Goal: Information Seeking & Learning: Learn about a topic

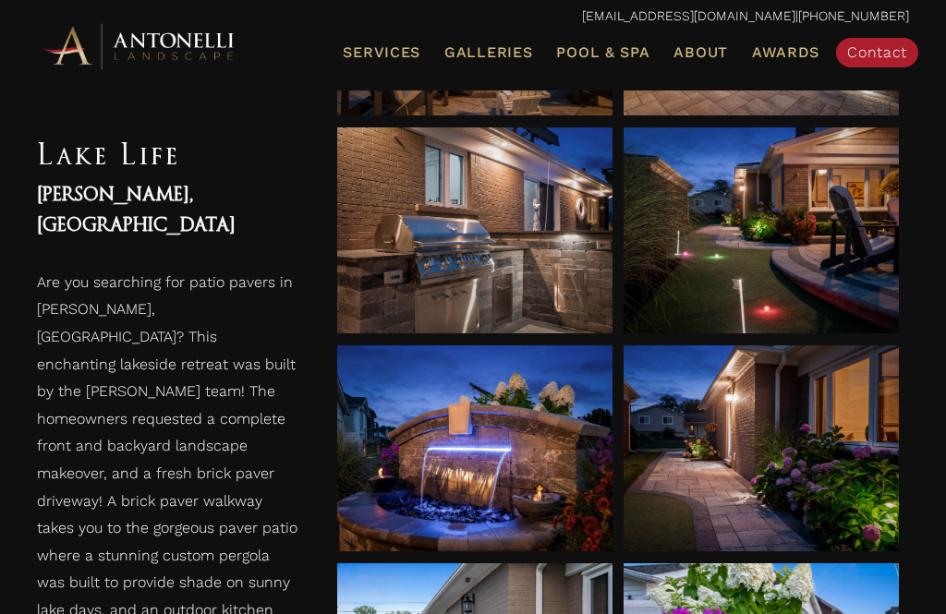
click at [594, 60] on link "Pool & Spa" at bounding box center [603, 53] width 108 height 24
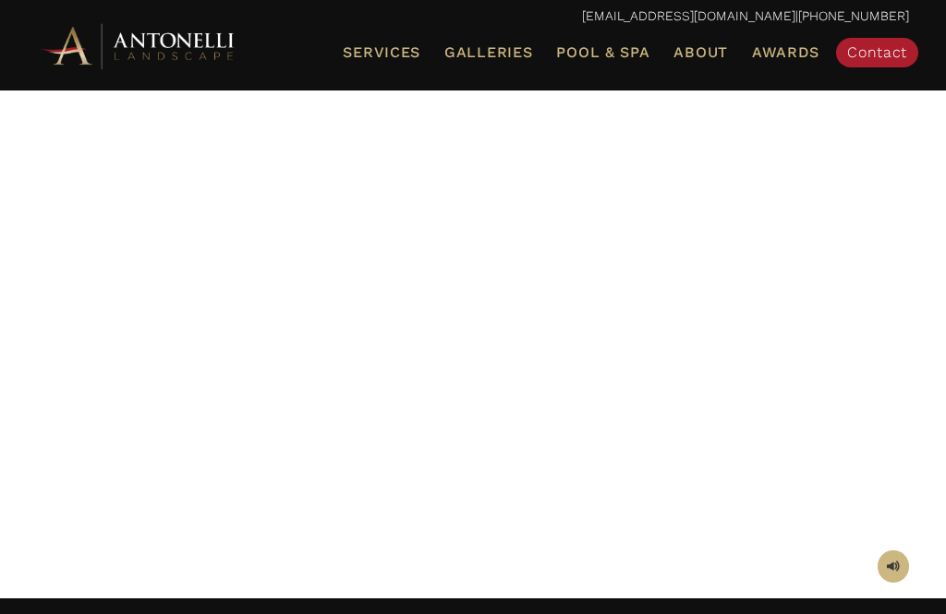
scroll to position [145, 0]
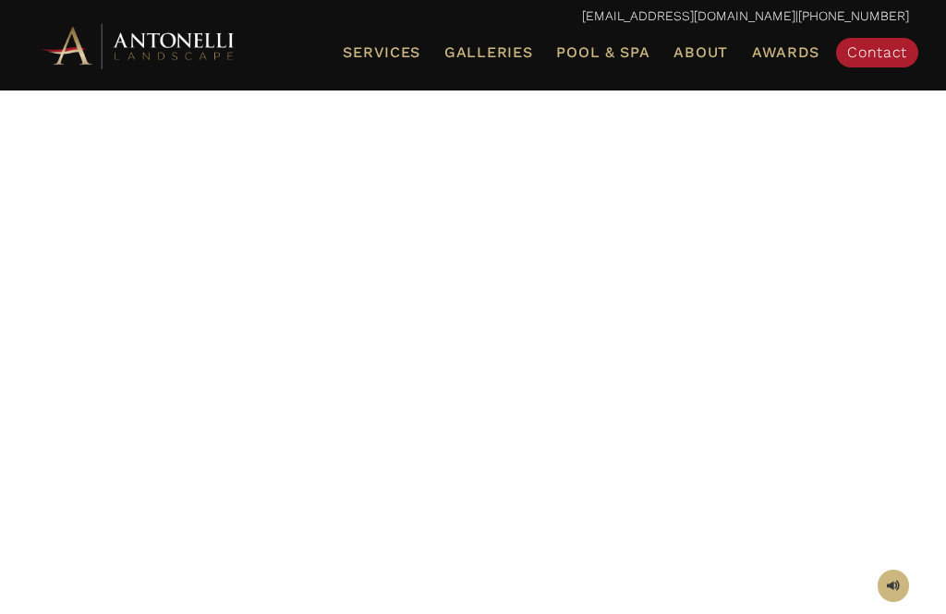
click at [747, 370] on div at bounding box center [473, 281] width 872 height 601
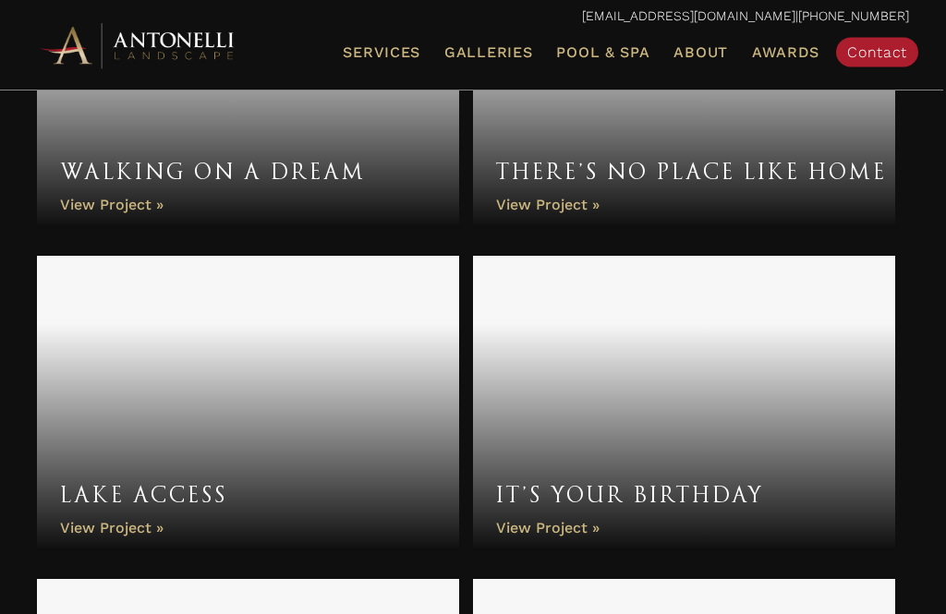
scroll to position [1166, 0]
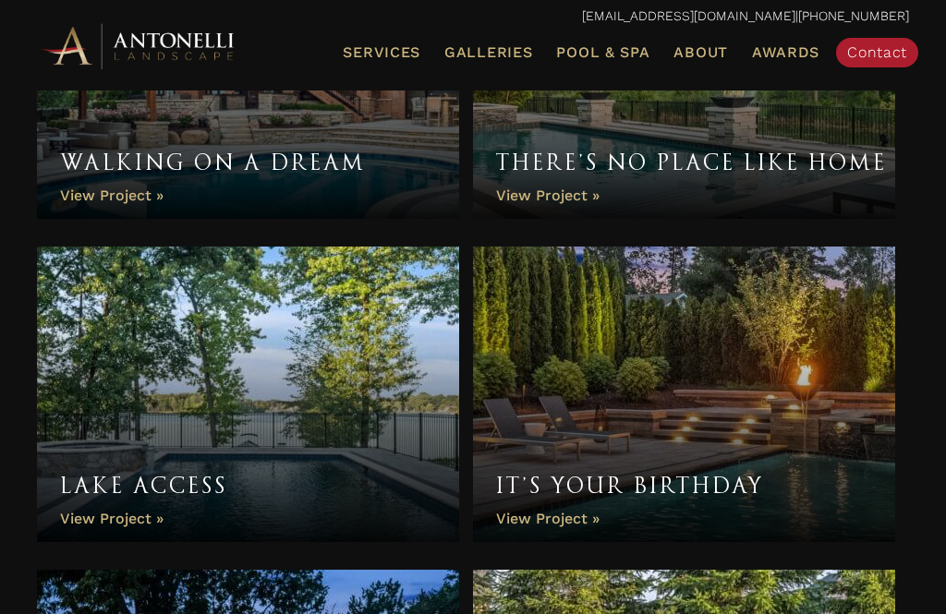
click at [327, 378] on link "Lake Access" at bounding box center [248, 395] width 422 height 296
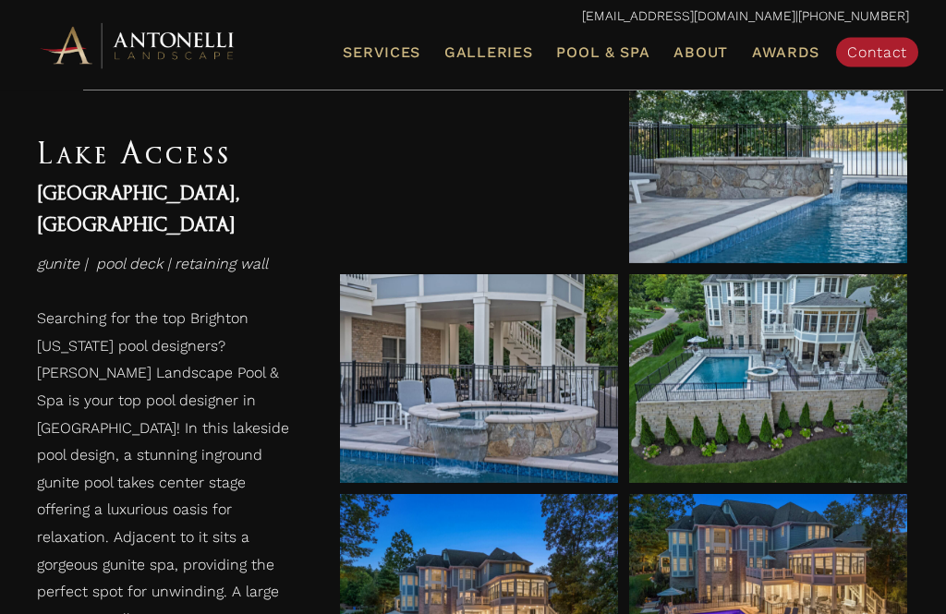
scroll to position [1032, 0]
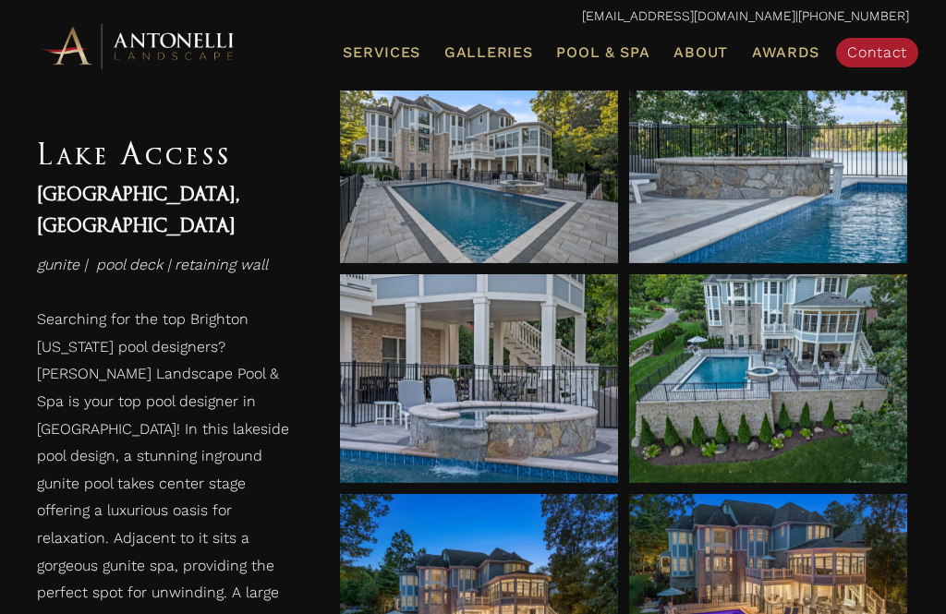
click at [773, 378] on span at bounding box center [769, 379] width 28 height 32
click at [561, 414] on div at bounding box center [479, 378] width 278 height 209
click at [504, 576] on div at bounding box center [479, 600] width 278 height 52
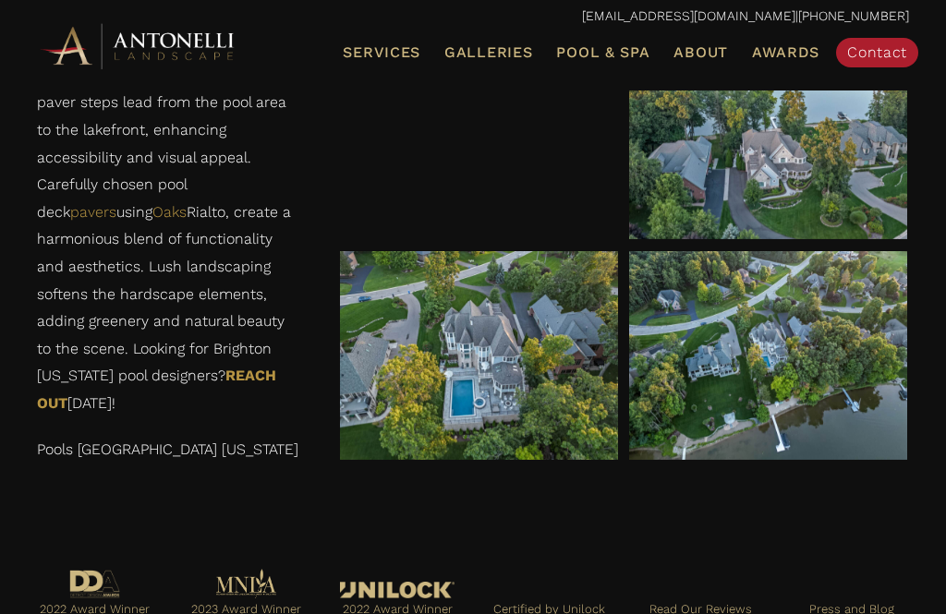
scroll to position [3496, 0]
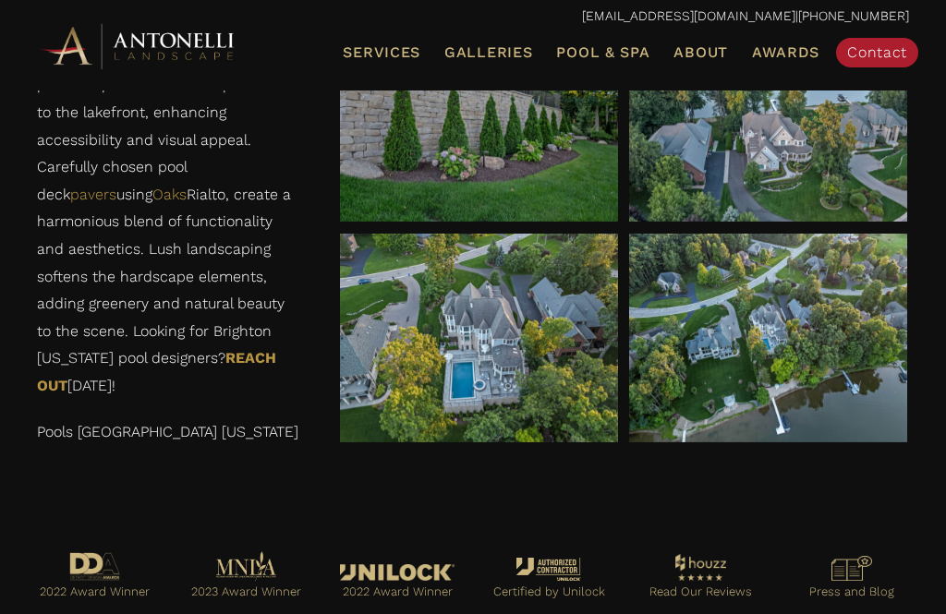
click at [524, 205] on div at bounding box center [479, 117] width 278 height 209
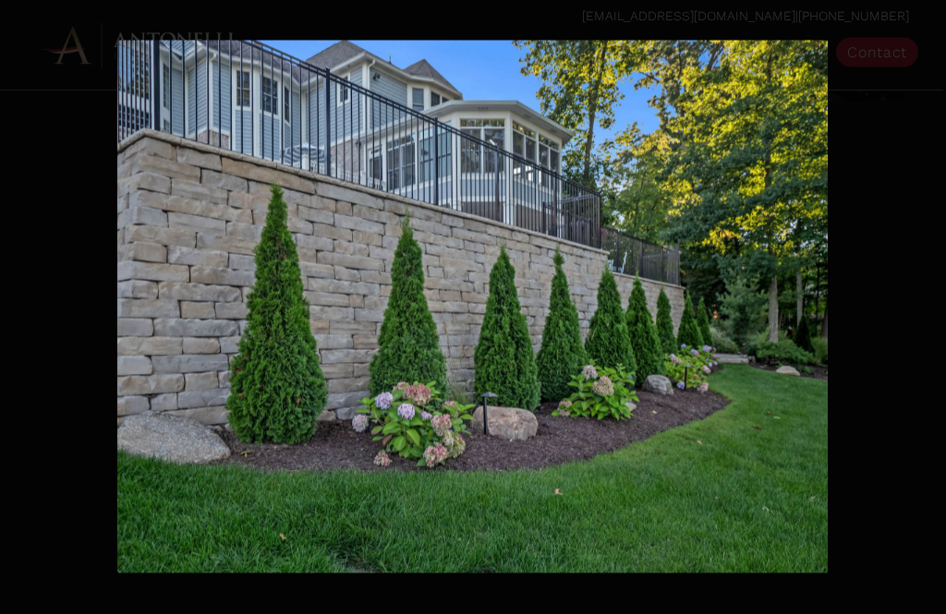
scroll to position [1855, 0]
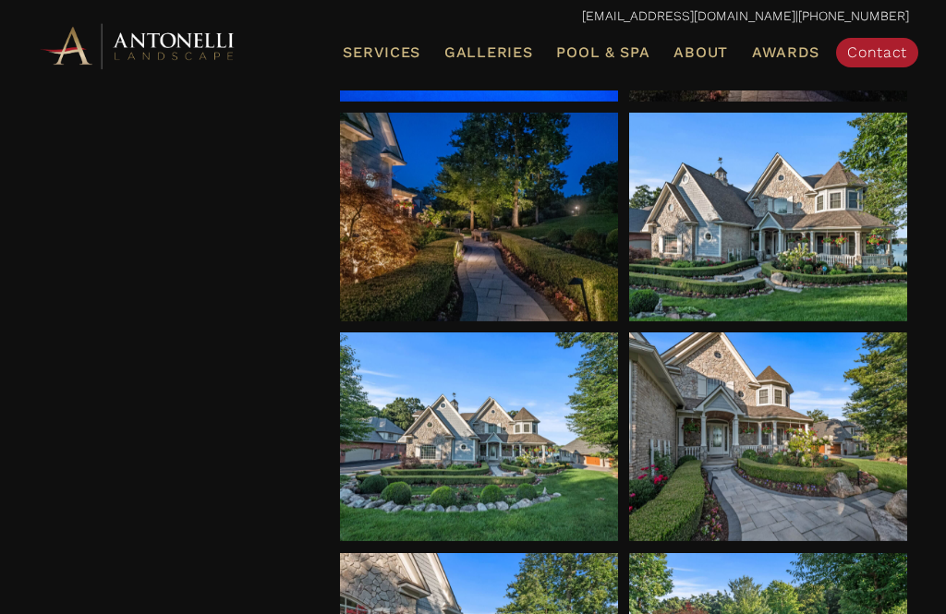
scroll to position [3291, 0]
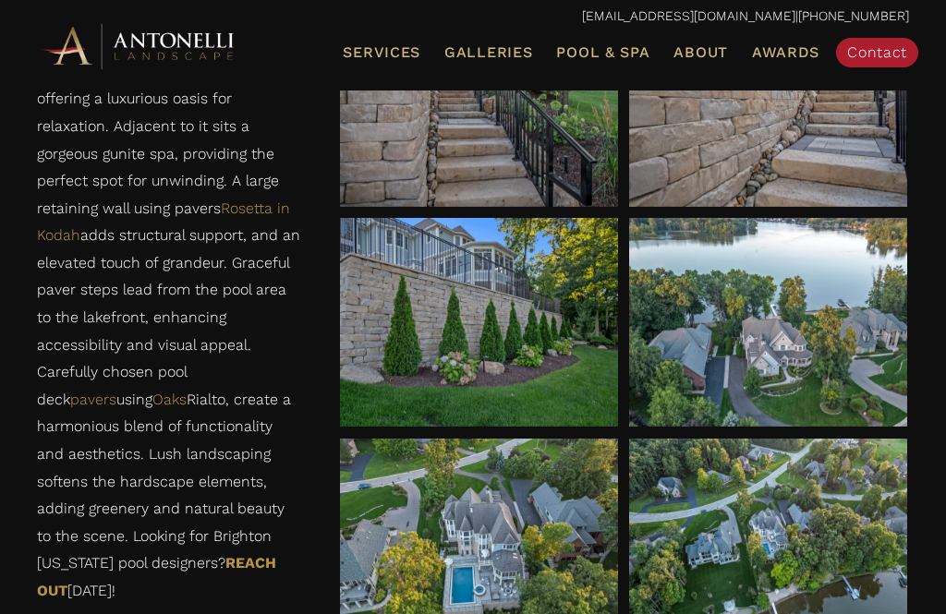
click at [512, 52] on span "Galleries" at bounding box center [488, 52] width 88 height 18
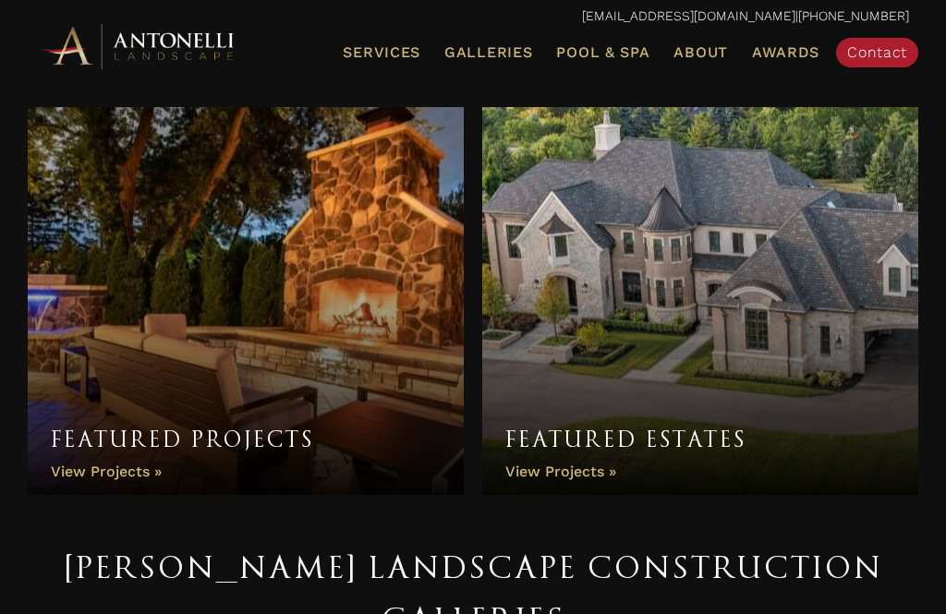
click at [253, 430] on link "Featured Projects" at bounding box center [246, 301] width 436 height 388
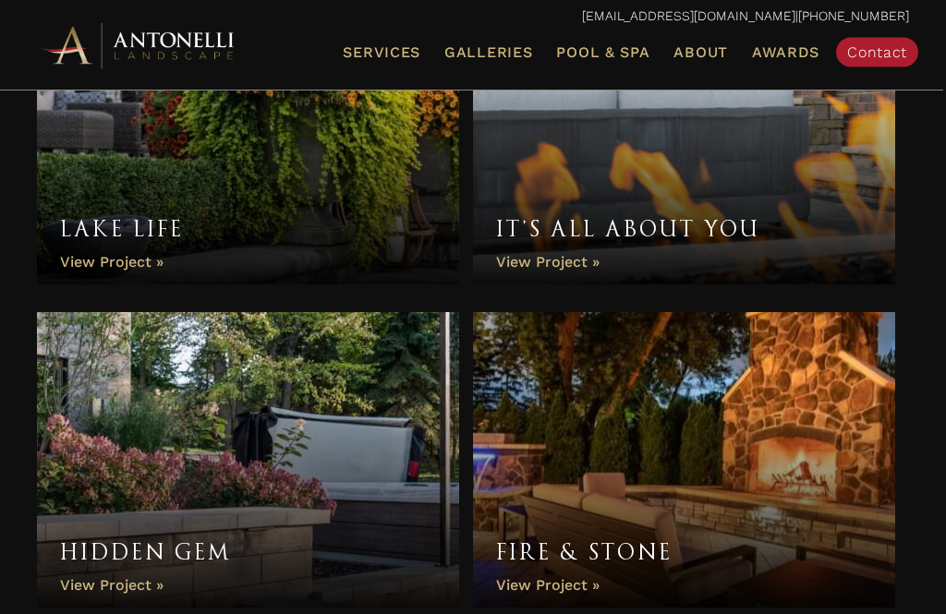
scroll to position [429, 0]
click at [295, 182] on link "Lake Life" at bounding box center [248, 137] width 422 height 296
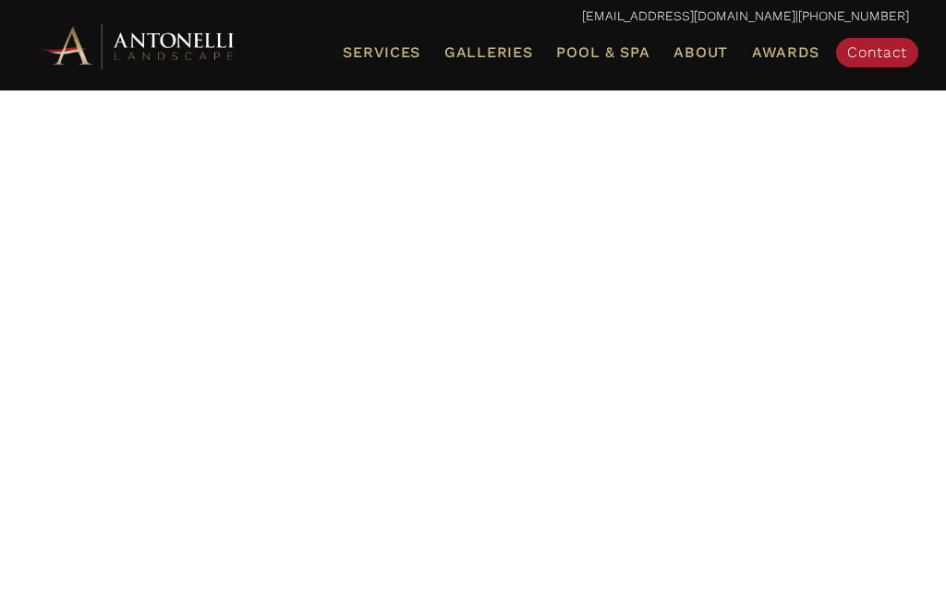
scroll to position [55, 0]
click at [891, 144] on div at bounding box center [473, 370] width 872 height 601
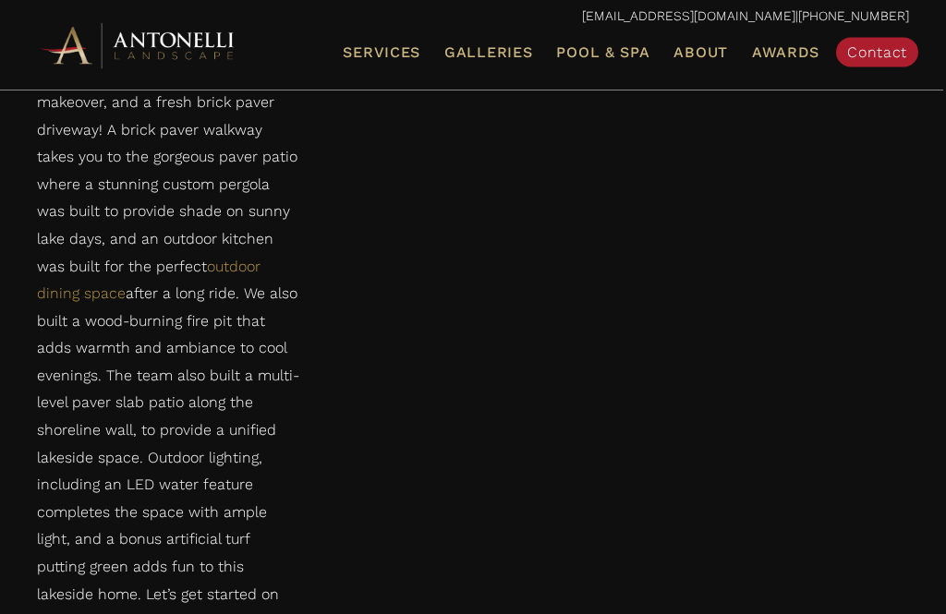
scroll to position [4231, 0]
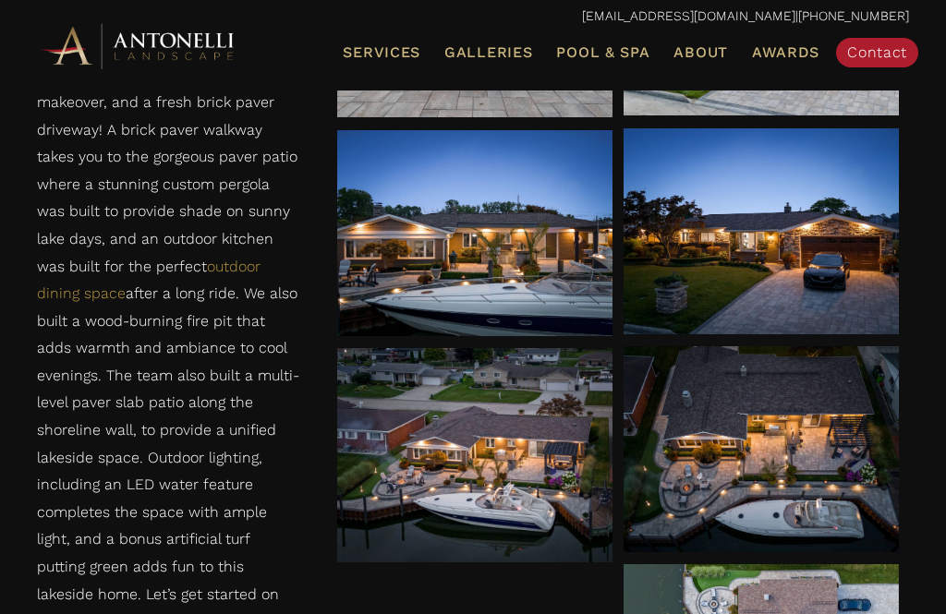
click at [575, 479] on div at bounding box center [474, 456] width 275 height 52
